Goal: Obtain resource: Obtain resource

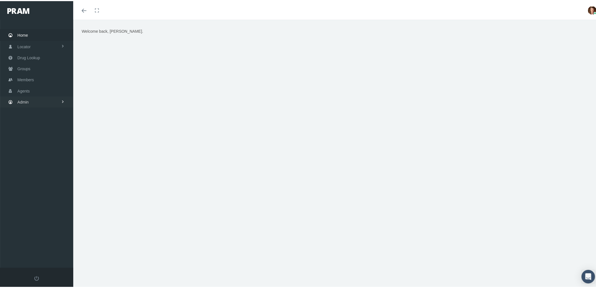
click at [40, 97] on link "Admin" at bounding box center [36, 100] width 73 height 11
click at [49, 163] on span "Compensations" at bounding box center [36, 166] width 27 height 10
click at [52, 172] on span "Compensation Summary" at bounding box center [43, 177] width 43 height 10
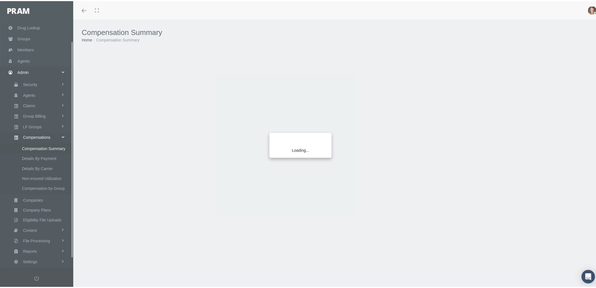
scroll to position [35, 0]
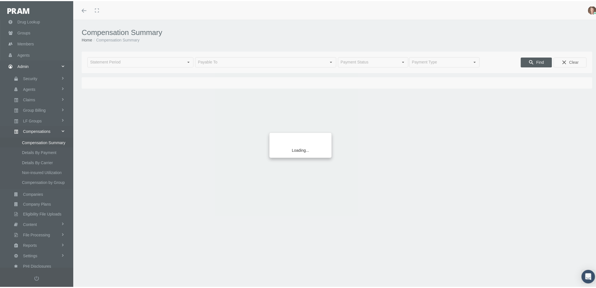
type input "August 2025"
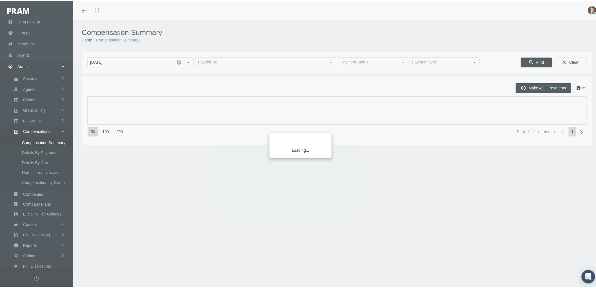
click at [177, 61] on div "Loading..." at bounding box center [298, 144] width 596 height 288
click at [211, 63] on div "Loading..." at bounding box center [298, 144] width 596 height 288
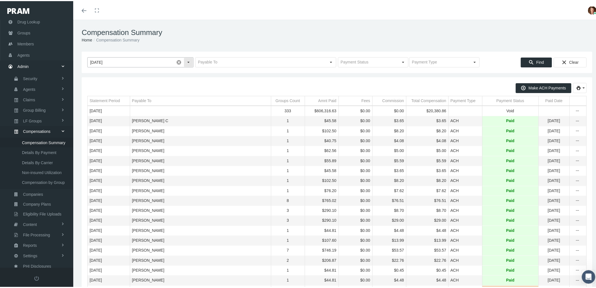
click at [175, 61] on span at bounding box center [179, 61] width 10 height 10
click at [222, 63] on input "text" at bounding box center [261, 61] width 131 height 10
type input "NOE, ROBERT"
click at [531, 63] on div "Find" at bounding box center [536, 61] width 31 height 9
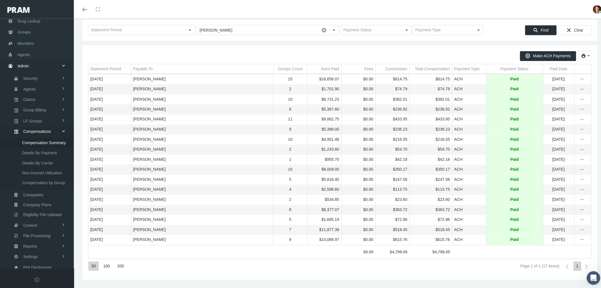
scroll to position [41, 0]
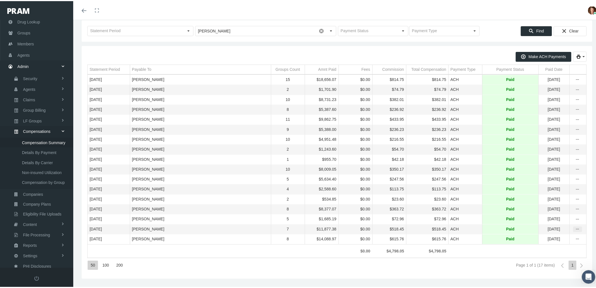
click at [575, 226] on icon "more" at bounding box center [577, 227] width 5 height 5
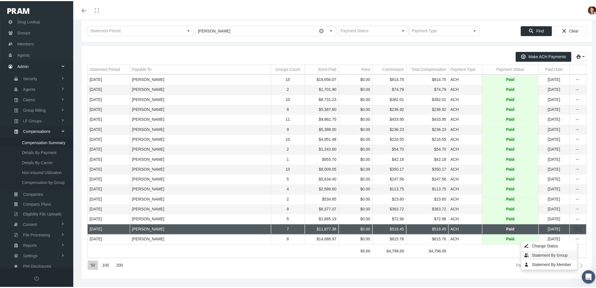
click at [560, 249] on div "Statement By Group" at bounding box center [549, 253] width 55 height 9
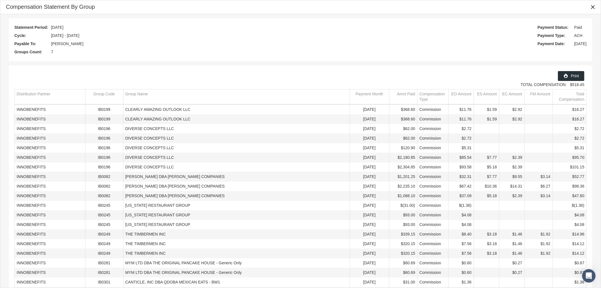
scroll to position [48, 0]
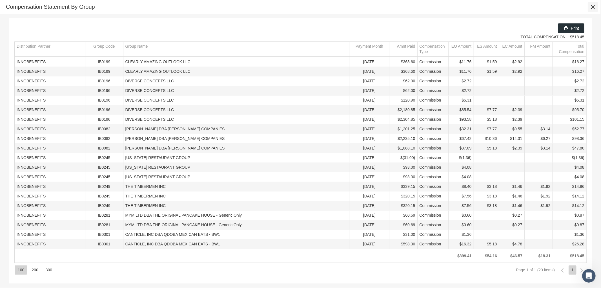
click at [593, 7] on icon "Close" at bounding box center [592, 7] width 5 height 5
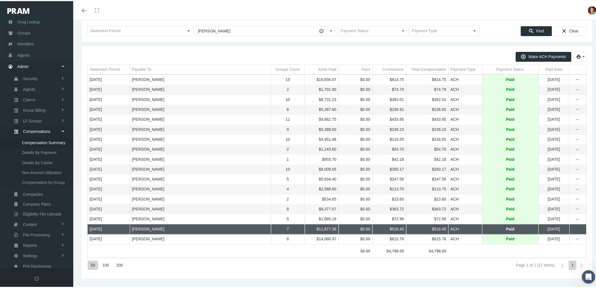
click at [575, 237] on icon "more" at bounding box center [577, 237] width 5 height 5
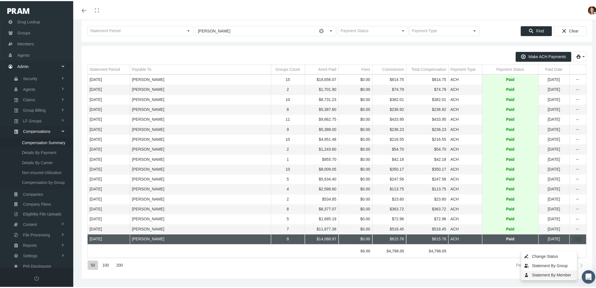
click at [554, 260] on div "Statement By Group" at bounding box center [549, 264] width 55 height 9
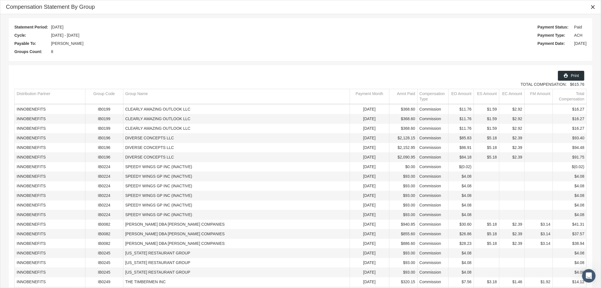
scroll to position [0, 0]
click at [591, 6] on icon "Close" at bounding box center [592, 7] width 5 height 5
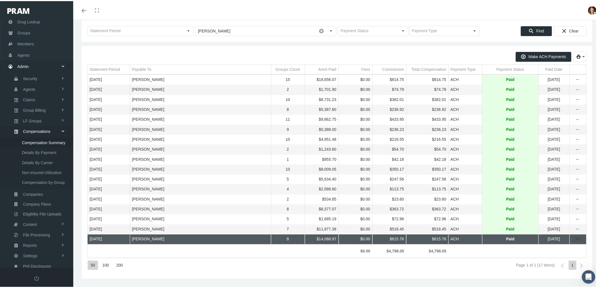
click at [575, 237] on icon "more" at bounding box center [577, 237] width 5 height 5
click at [556, 260] on div "Statement By Group" at bounding box center [549, 264] width 55 height 9
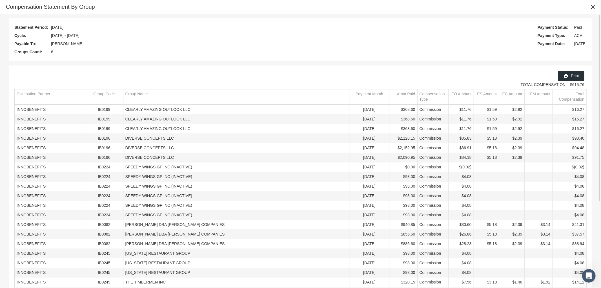
scroll to position [125, 0]
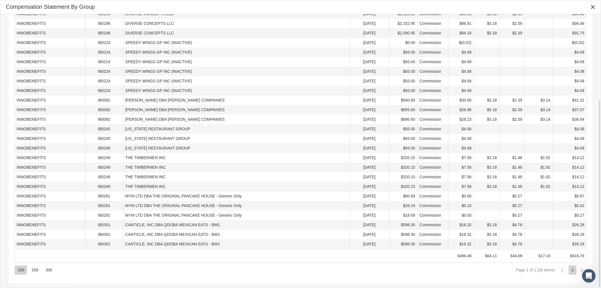
click at [49, 271] on div "300" at bounding box center [49, 269] width 12 height 9
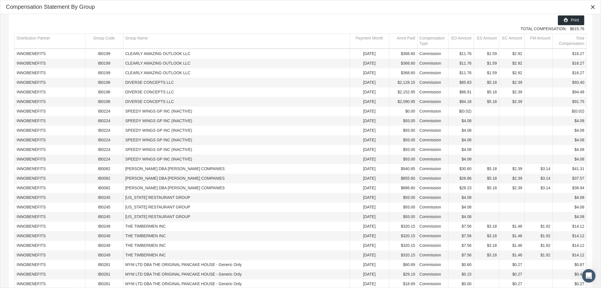
scroll to position [0, 0]
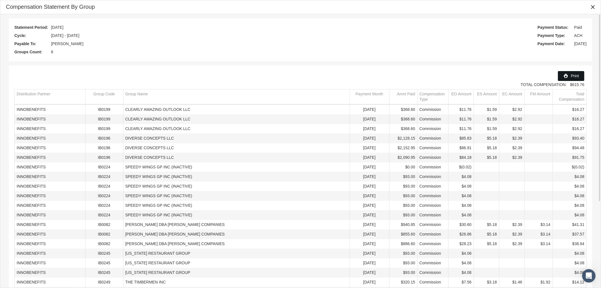
click at [572, 76] on span "Print" at bounding box center [575, 76] width 8 height 5
click at [593, 6] on icon "Close" at bounding box center [592, 7] width 5 height 5
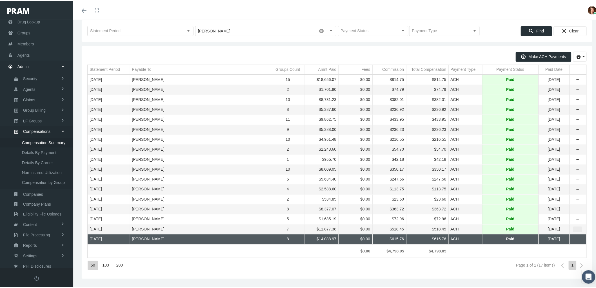
click at [575, 226] on icon "more" at bounding box center [577, 227] width 5 height 5
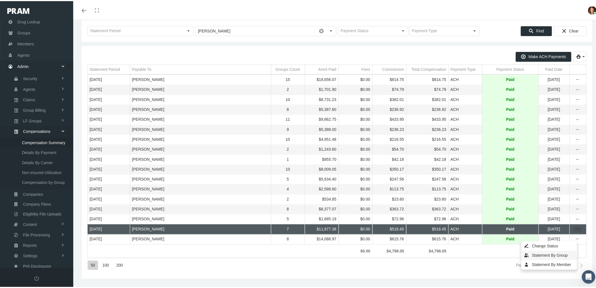
click at [564, 249] on div "Statement By Group" at bounding box center [549, 253] width 55 height 9
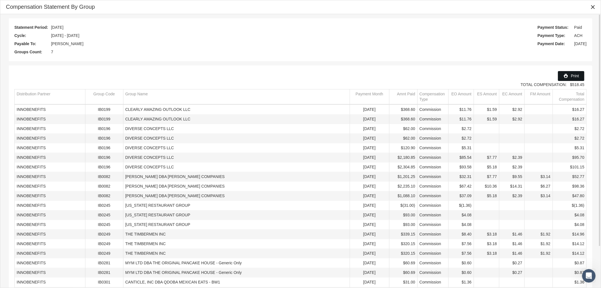
click at [571, 76] on span "Print" at bounding box center [575, 76] width 8 height 5
